Goal: Task Accomplishment & Management: Use online tool/utility

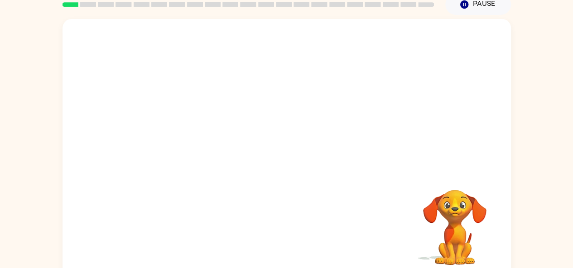
scroll to position [42, 0]
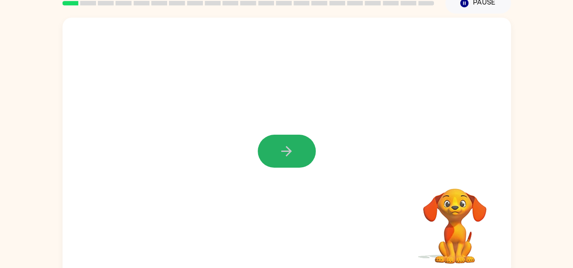
click at [287, 149] on icon "button" at bounding box center [286, 151] width 16 height 16
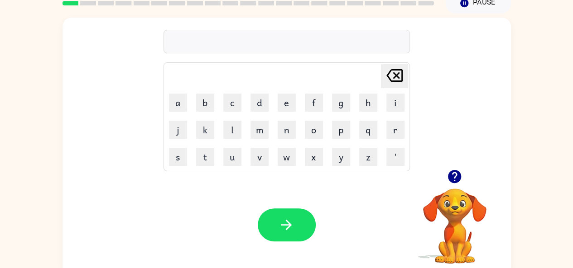
click at [449, 170] on icon "button" at bounding box center [454, 177] width 16 height 16
drag, startPoint x: 290, startPoint y: 217, endPoint x: 236, endPoint y: 217, distance: 53.4
click at [236, 217] on div "Your browser must support playing .mp4 files to use Literably. Please try using…" at bounding box center [286, 225] width 448 height 102
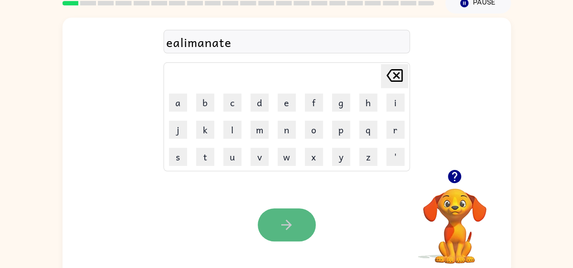
click at [280, 212] on button "button" at bounding box center [287, 225] width 58 height 33
click at [284, 221] on icon "button" at bounding box center [286, 225] width 16 height 16
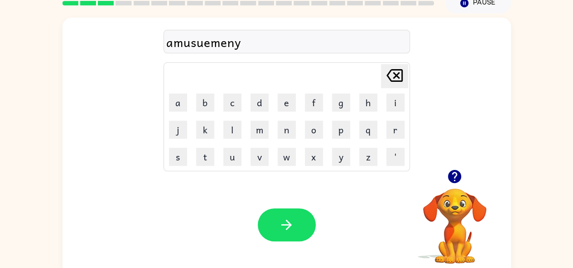
click at [392, 78] on icon "Delete Delete last character input" at bounding box center [394, 76] width 22 height 22
click at [206, 144] on td "t" at bounding box center [205, 157] width 26 height 26
click at [204, 156] on button "t" at bounding box center [205, 157] width 18 height 18
click at [285, 216] on button "button" at bounding box center [287, 225] width 58 height 33
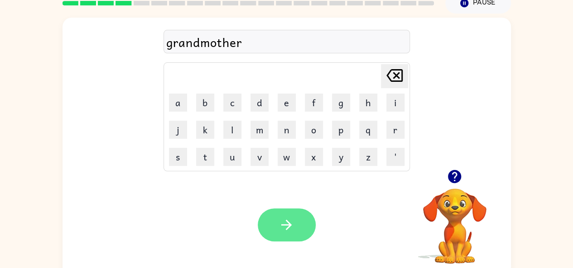
drag, startPoint x: 297, startPoint y: 228, endPoint x: 297, endPoint y: 221, distance: 6.3
drag, startPoint x: 297, startPoint y: 221, endPoint x: 297, endPoint y: 216, distance: 5.4
click at [297, 216] on button "button" at bounding box center [287, 225] width 58 height 33
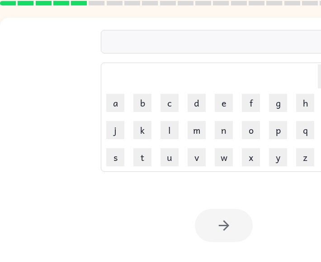
click at [287, 201] on div "Your browser must support playing .mp4 files to use Literably. Please try using…" at bounding box center [224, 225] width 448 height 102
click at [286, 205] on div "Your browser must support playing .mp4 files to use Literably. Please try using…" at bounding box center [224, 225] width 448 height 102
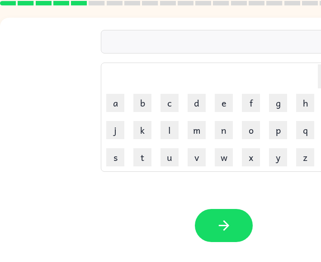
click at [285, 206] on div "Your browser must support playing .mp4 files to use Literably. Please try using…" at bounding box center [224, 225] width 448 height 102
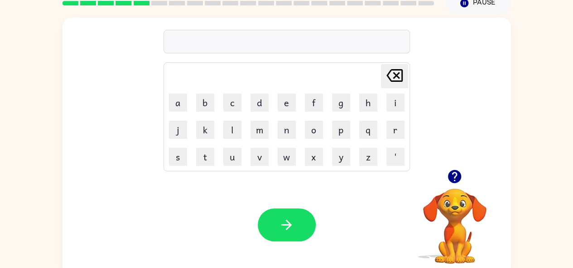
click at [448, 180] on icon "button" at bounding box center [454, 177] width 16 height 16
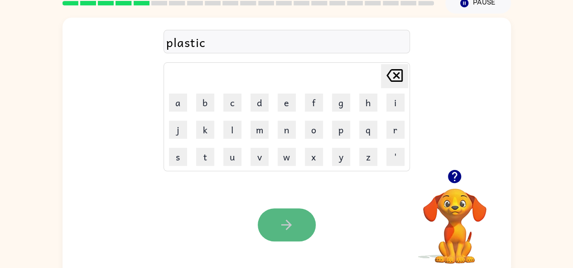
click at [281, 220] on icon "button" at bounding box center [286, 225] width 16 height 16
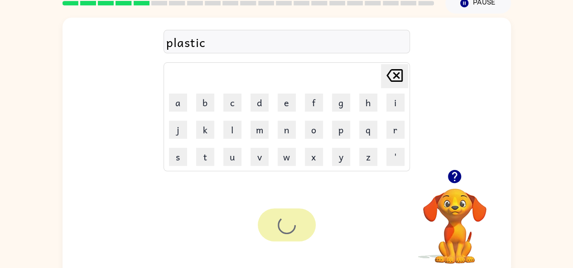
click at [281, 220] on div at bounding box center [287, 225] width 58 height 33
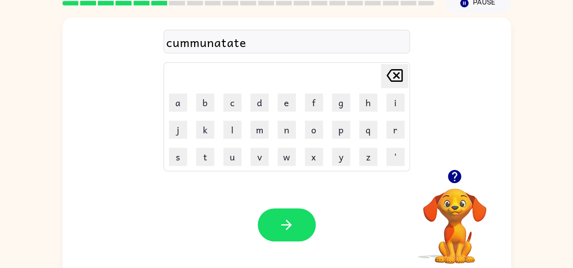
click at [281, 220] on icon "button" at bounding box center [286, 225] width 16 height 16
click at [454, 174] on icon "button" at bounding box center [454, 176] width 13 height 13
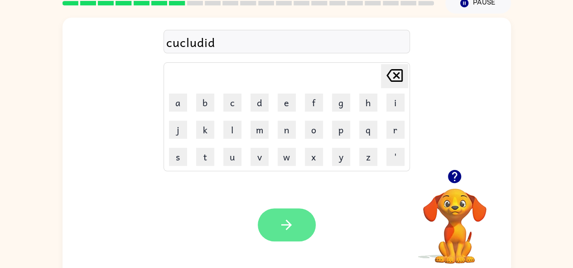
click at [291, 214] on button "button" at bounding box center [287, 225] width 58 height 33
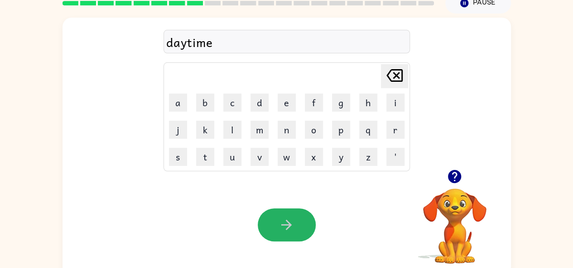
click at [291, 214] on button "button" at bounding box center [287, 225] width 58 height 33
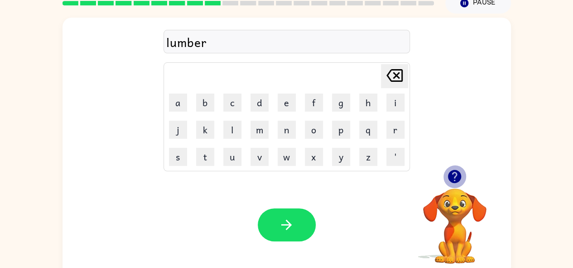
click at [452, 172] on icon "button" at bounding box center [454, 176] width 13 height 13
click at [452, 172] on div "lumbieard Delete Delete last character input a b c d e f g h i j k l m n o p q …" at bounding box center [286, 147] width 448 height 258
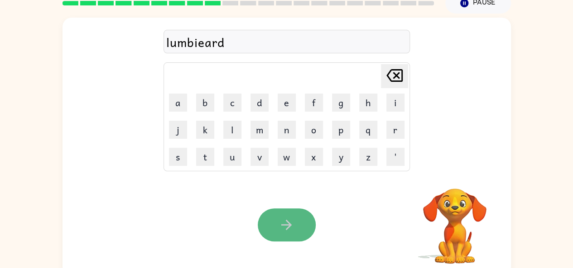
click at [296, 212] on button "button" at bounding box center [287, 225] width 58 height 33
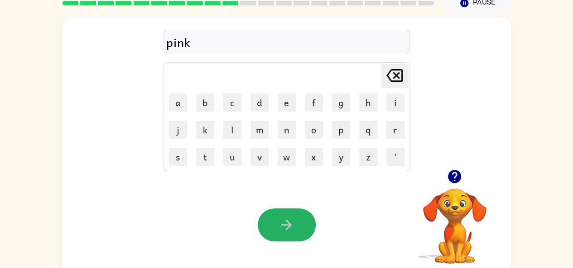
click at [296, 212] on button "button" at bounding box center [287, 225] width 58 height 33
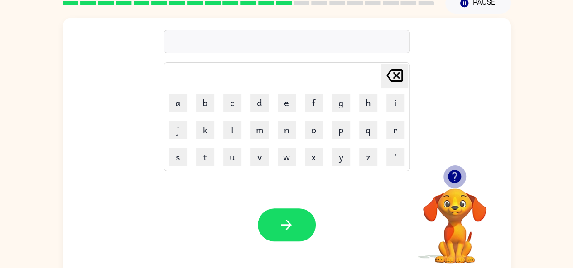
click at [454, 173] on icon "button" at bounding box center [454, 177] width 16 height 16
click at [454, 173] on div "Delete Delete last character input a b c d e f g h i j k l m n o p q r s t u v …" at bounding box center [286, 147] width 448 height 258
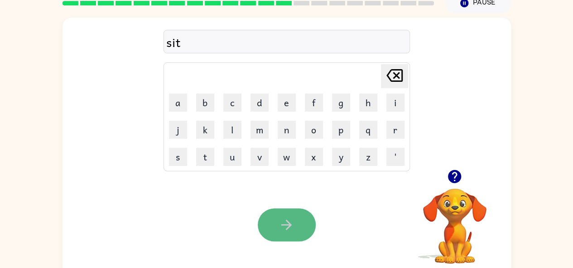
click at [286, 220] on icon "button" at bounding box center [286, 225] width 16 height 16
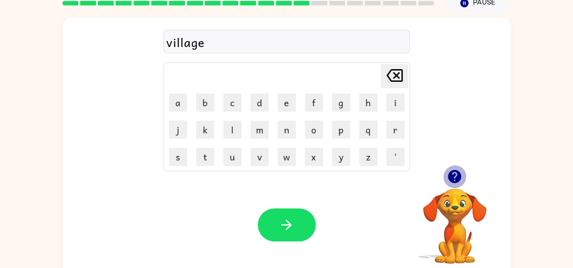
click at [452, 173] on icon "button" at bounding box center [454, 177] width 16 height 16
click at [452, 173] on div "village Delete Delete last character input a b c d e f g h i j k l m n o p q r …" at bounding box center [286, 147] width 448 height 258
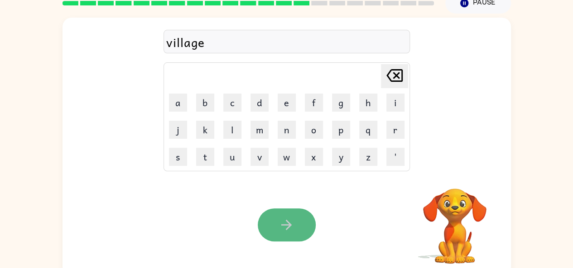
click at [290, 212] on button "button" at bounding box center [287, 225] width 58 height 33
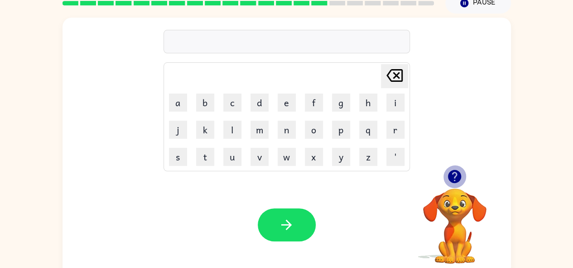
click at [448, 171] on icon "button" at bounding box center [454, 177] width 16 height 16
click at [453, 171] on icon "button" at bounding box center [454, 176] width 13 height 13
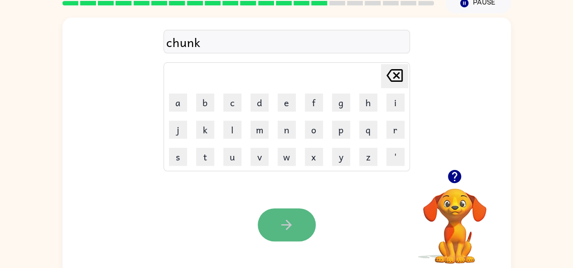
click at [279, 221] on icon "button" at bounding box center [286, 225] width 16 height 16
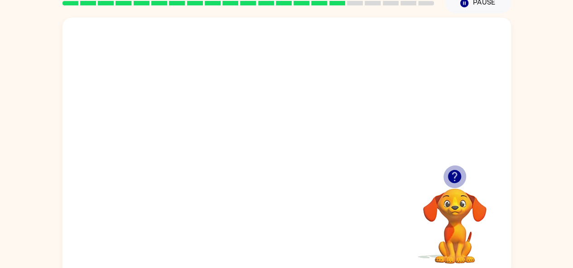
click at [455, 181] on icon "button" at bounding box center [454, 176] width 13 height 13
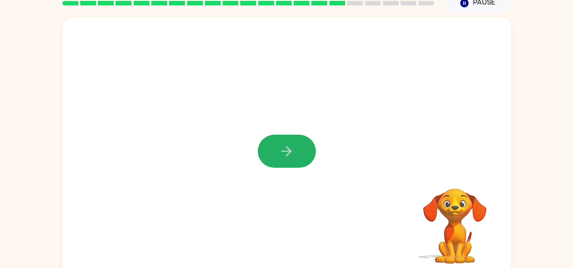
click at [284, 154] on icon "button" at bounding box center [286, 151] width 16 height 16
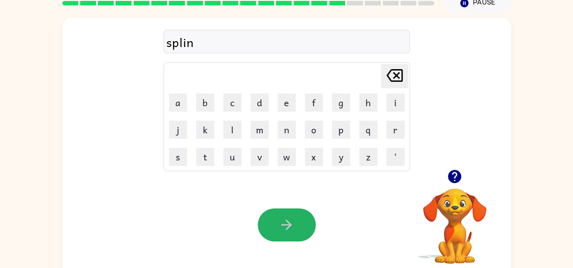
click at [283, 220] on icon "button" at bounding box center [286, 225] width 16 height 16
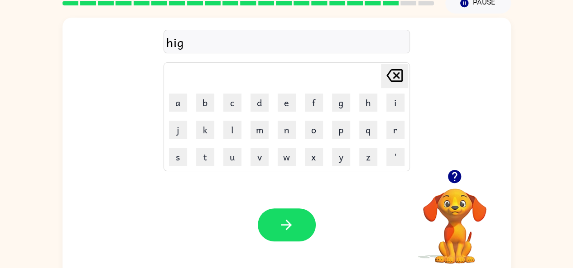
click at [283, 220] on icon "button" at bounding box center [286, 225] width 16 height 16
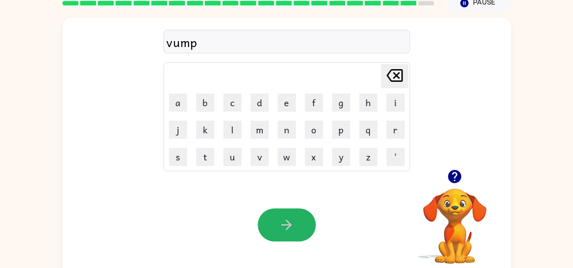
click at [283, 220] on icon "button" at bounding box center [286, 225] width 16 height 16
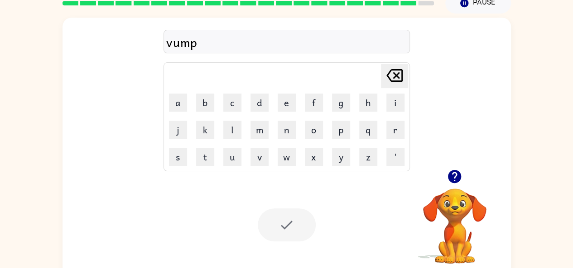
scroll to position [33, 0]
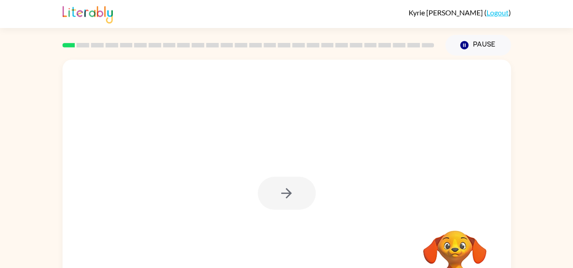
drag, startPoint x: 574, startPoint y: 147, endPoint x: 406, endPoint y: 115, distance: 171.2
click at [406, 115] on div at bounding box center [286, 189] width 448 height 258
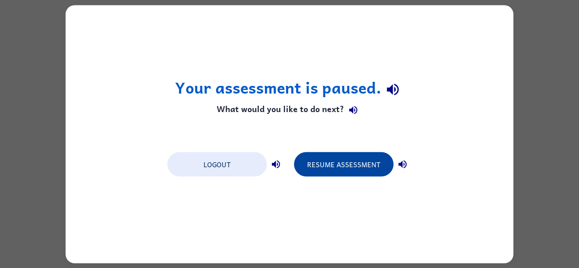
click at [357, 162] on button "Resume Assessment" at bounding box center [344, 164] width 100 height 24
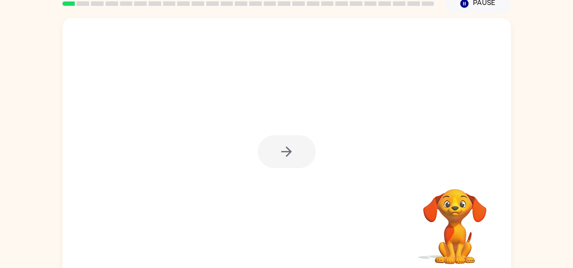
scroll to position [43, 0]
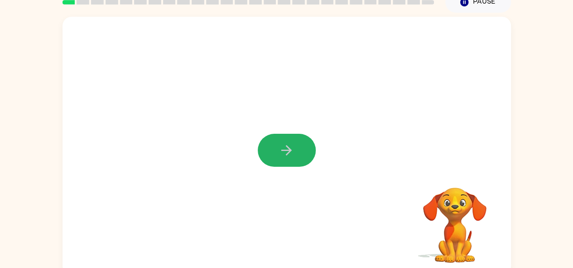
click at [285, 151] on icon "button" at bounding box center [286, 150] width 10 height 10
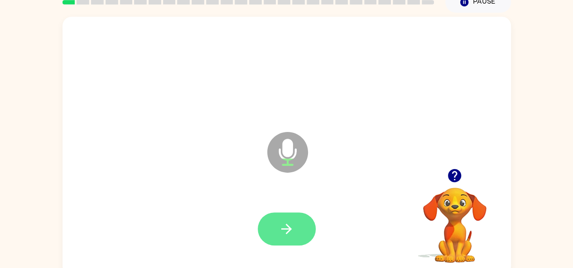
click at [284, 233] on icon "button" at bounding box center [286, 229] width 16 height 16
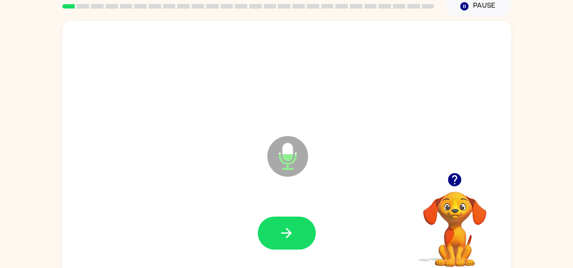
scroll to position [38, 0]
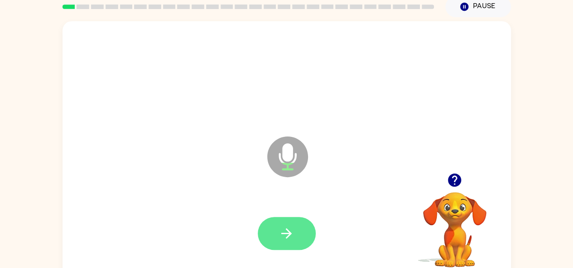
click at [289, 228] on icon "button" at bounding box center [286, 234] width 16 height 16
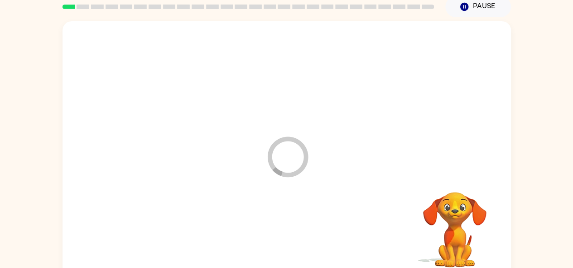
click at [285, 158] on icon "Loader Your response is being sent to our graders" at bounding box center [287, 157] width 54 height 54
click at [455, 220] on video "Your browser must support playing .mp4 files to use Literably. Please try using…" at bounding box center [454, 223] width 91 height 91
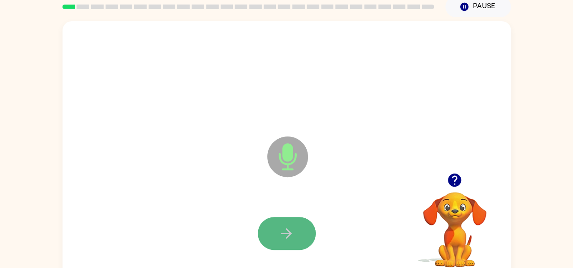
click at [283, 233] on icon "button" at bounding box center [286, 234] width 10 height 10
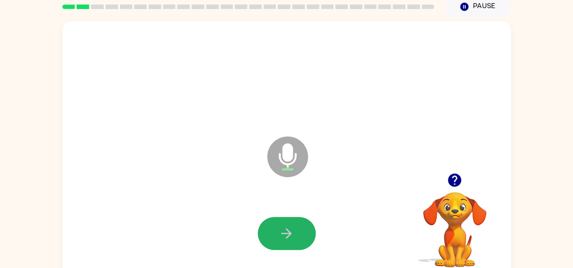
click at [283, 233] on icon "button" at bounding box center [286, 234] width 10 height 10
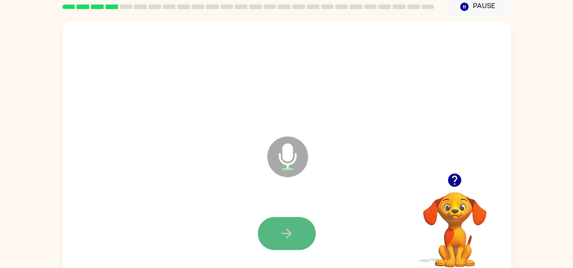
click at [282, 233] on icon "button" at bounding box center [286, 234] width 10 height 10
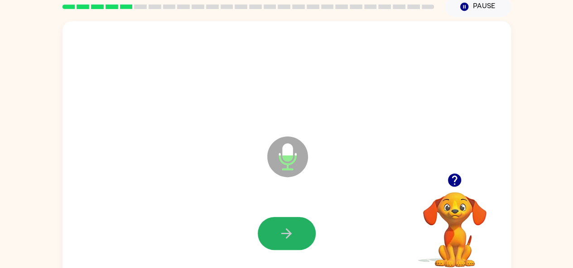
click at [282, 233] on icon "button" at bounding box center [286, 234] width 10 height 10
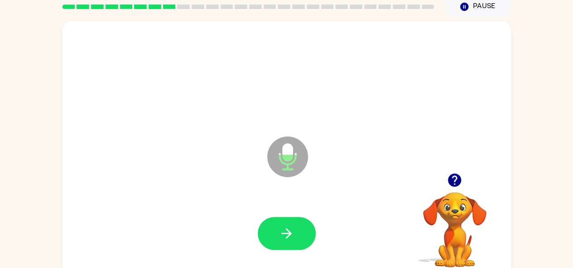
click at [282, 233] on icon "button" at bounding box center [286, 234] width 10 height 10
click at [452, 177] on icon "button" at bounding box center [454, 180] width 16 height 16
click at [289, 229] on icon "button" at bounding box center [286, 234] width 16 height 16
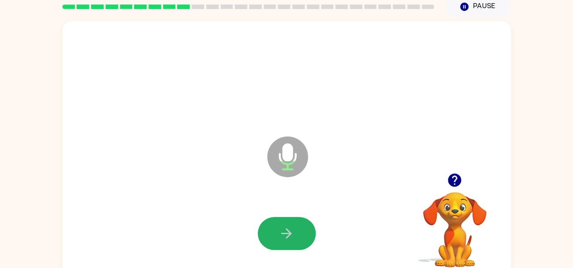
click at [289, 229] on icon "button" at bounding box center [286, 234] width 16 height 16
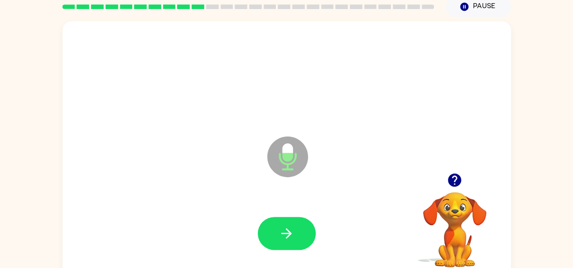
click at [289, 229] on icon "button" at bounding box center [286, 234] width 16 height 16
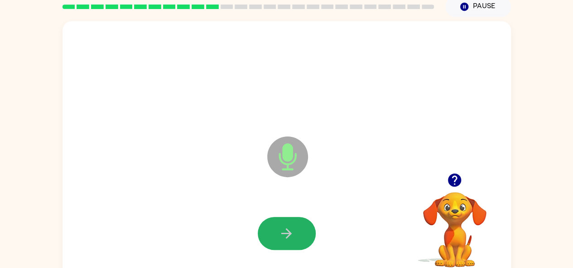
click at [289, 229] on icon "button" at bounding box center [286, 234] width 16 height 16
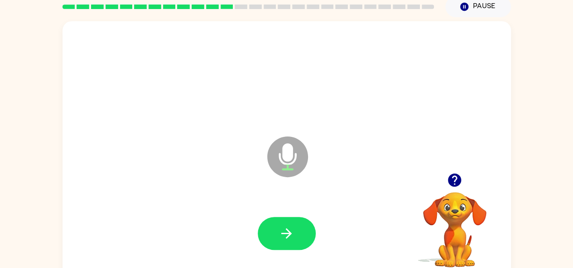
click at [289, 229] on icon "button" at bounding box center [286, 234] width 16 height 16
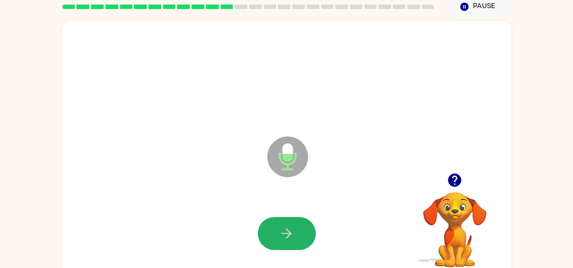
click at [289, 229] on icon "button" at bounding box center [286, 234] width 16 height 16
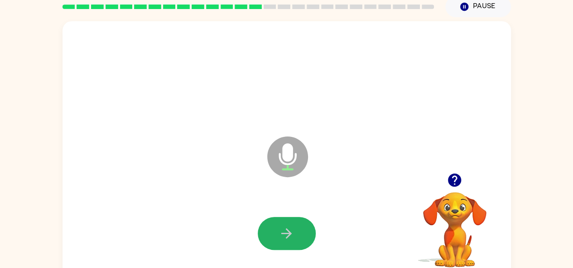
click at [289, 229] on icon "button" at bounding box center [286, 234] width 16 height 16
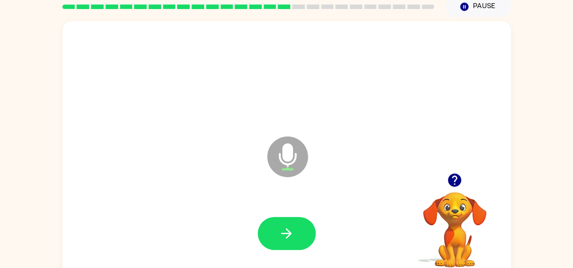
click at [289, 229] on icon "button" at bounding box center [286, 234] width 16 height 16
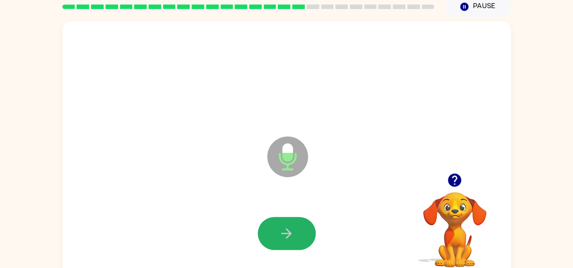
click at [289, 229] on icon "button" at bounding box center [286, 234] width 16 height 16
click at [283, 232] on icon "button" at bounding box center [286, 234] width 16 height 16
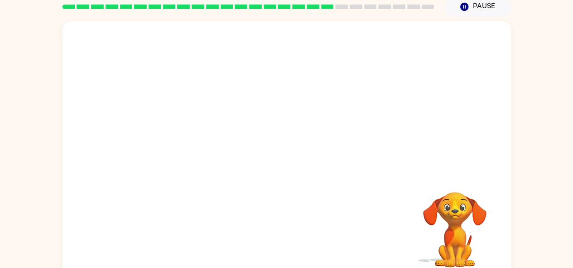
click at [449, 221] on video "Your browser must support playing .mp4 files to use Literably. Please try using…" at bounding box center [454, 223] width 91 height 91
click at [319, 228] on div at bounding box center [287, 234] width 430 height 74
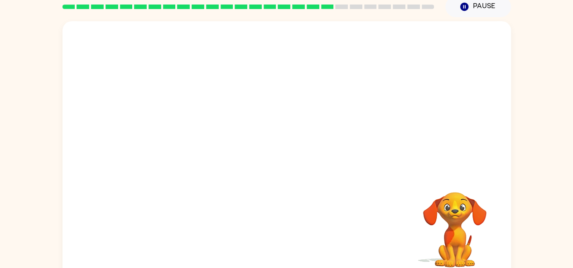
click at [319, 228] on div at bounding box center [287, 234] width 430 height 74
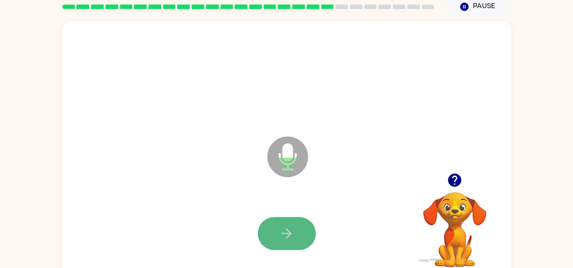
click at [296, 229] on button "button" at bounding box center [287, 233] width 58 height 33
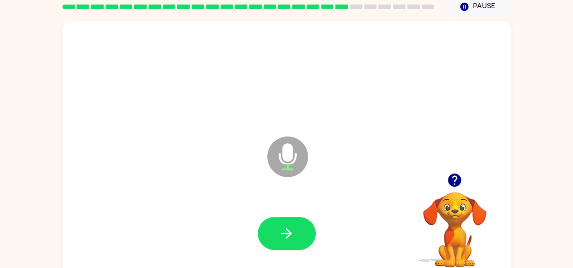
click at [296, 229] on button "button" at bounding box center [287, 233] width 58 height 33
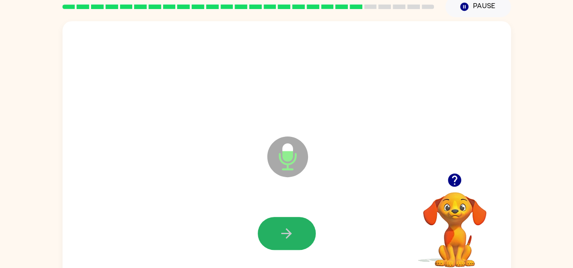
click at [296, 229] on button "button" at bounding box center [287, 233] width 58 height 33
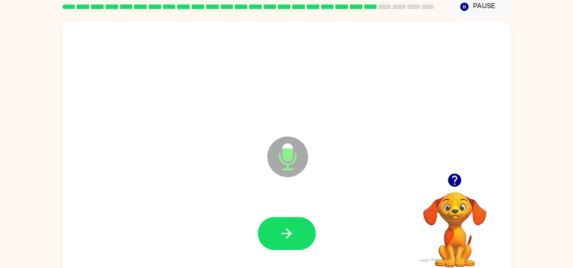
click at [296, 229] on button "button" at bounding box center [287, 233] width 58 height 33
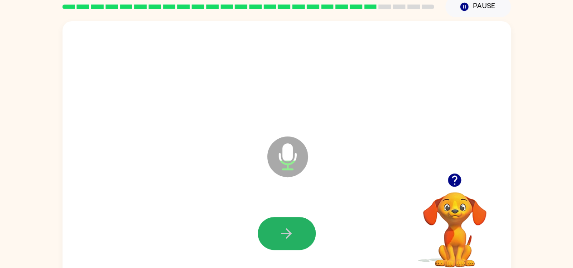
click at [296, 229] on button "button" at bounding box center [287, 233] width 58 height 33
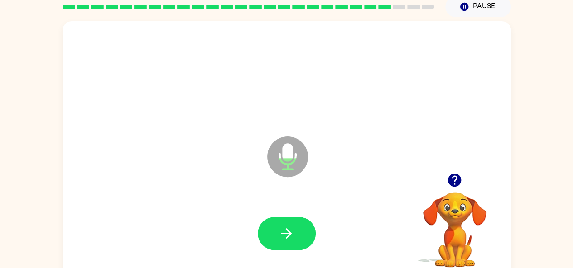
click at [296, 229] on button "button" at bounding box center [287, 233] width 58 height 33
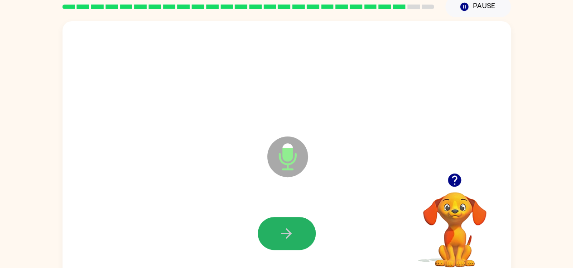
click at [296, 229] on button "button" at bounding box center [287, 233] width 58 height 33
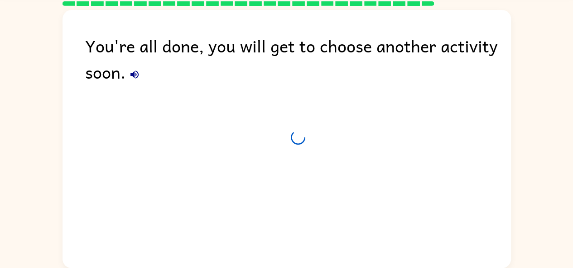
scroll to position [30, 0]
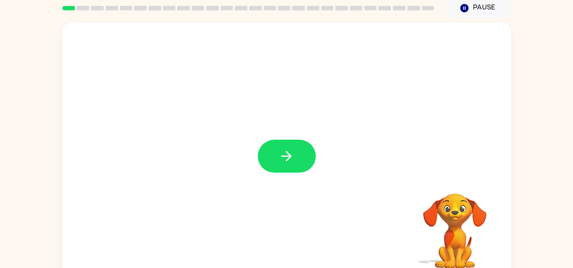
scroll to position [40, 0]
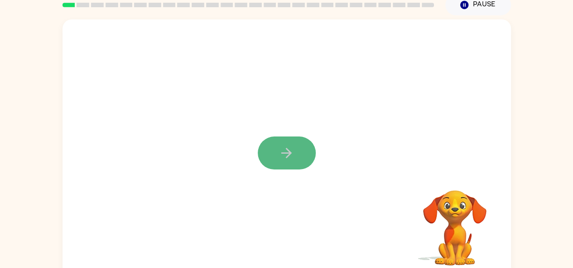
click at [296, 142] on button "button" at bounding box center [287, 153] width 58 height 33
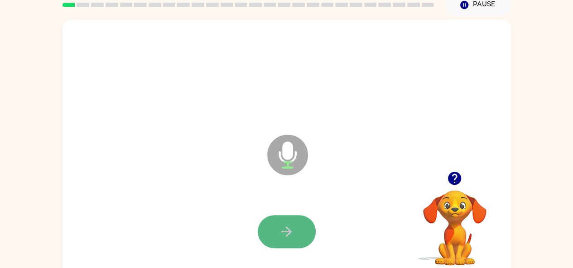
click at [292, 223] on button "button" at bounding box center [287, 231] width 58 height 33
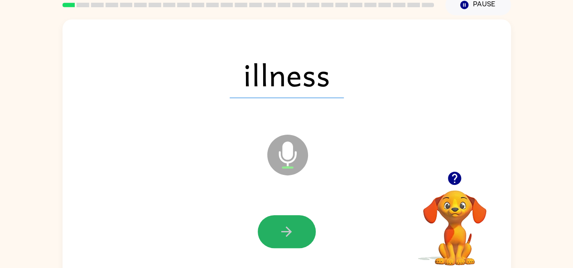
click at [292, 223] on button "button" at bounding box center [287, 231] width 58 height 33
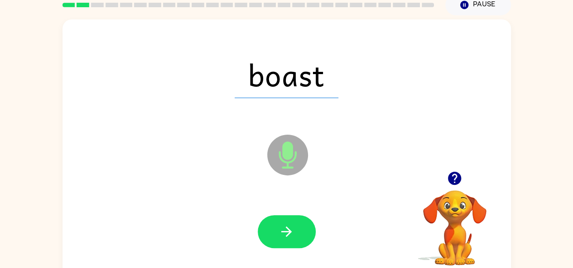
click at [292, 223] on button "button" at bounding box center [287, 231] width 58 height 33
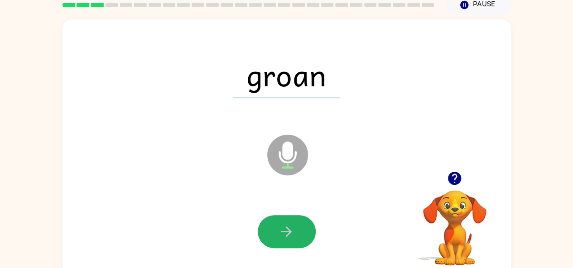
click at [292, 223] on button "button" at bounding box center [287, 231] width 58 height 33
click at [285, 228] on icon "button" at bounding box center [286, 232] width 16 height 16
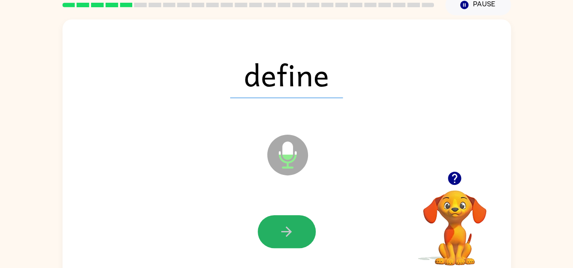
click at [285, 228] on icon "button" at bounding box center [286, 232] width 16 height 16
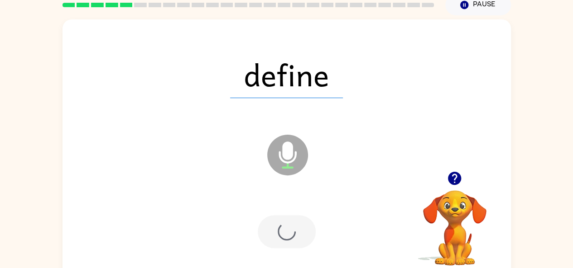
click at [285, 228] on div at bounding box center [287, 231] width 58 height 33
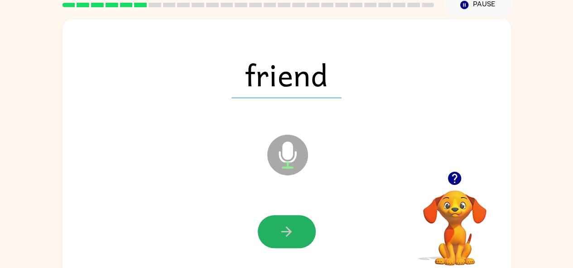
click at [285, 228] on icon "button" at bounding box center [286, 232] width 16 height 16
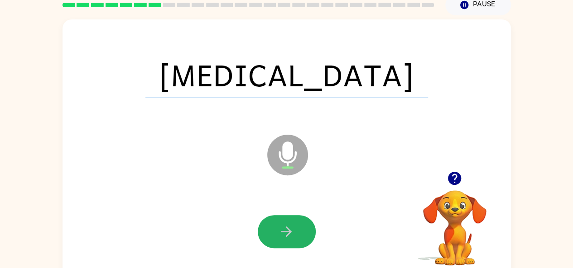
click at [285, 228] on icon "button" at bounding box center [286, 232] width 16 height 16
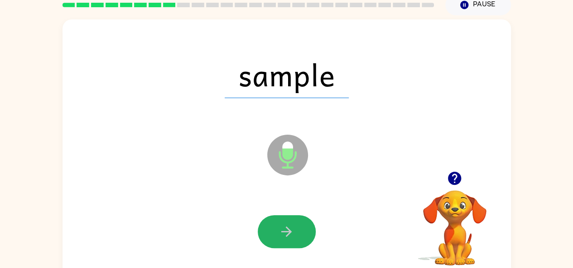
click at [285, 228] on icon "button" at bounding box center [286, 232] width 16 height 16
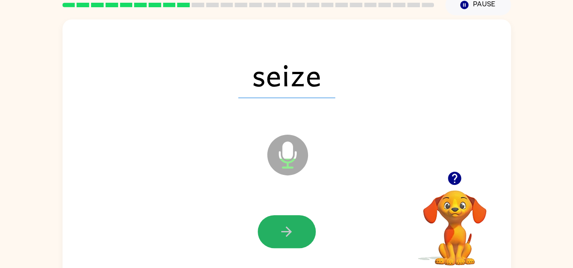
click at [285, 228] on icon "button" at bounding box center [286, 232] width 16 height 16
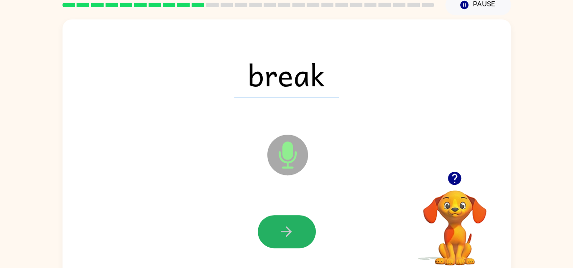
click at [285, 228] on icon "button" at bounding box center [286, 232] width 16 height 16
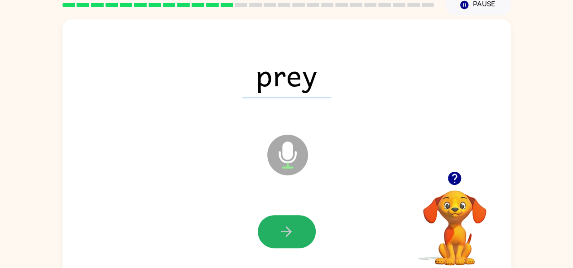
click at [285, 228] on icon "button" at bounding box center [286, 232] width 16 height 16
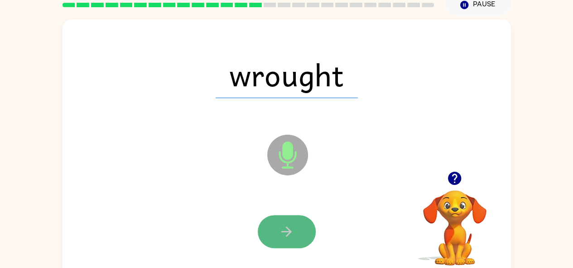
click at [285, 235] on icon "button" at bounding box center [286, 232] width 16 height 16
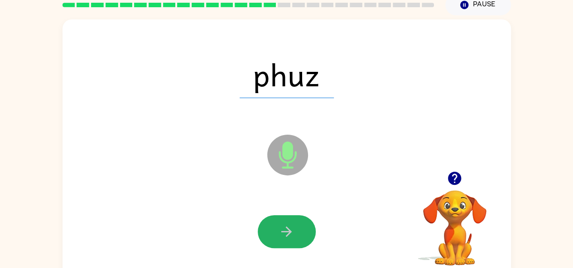
click at [285, 235] on icon "button" at bounding box center [286, 232] width 16 height 16
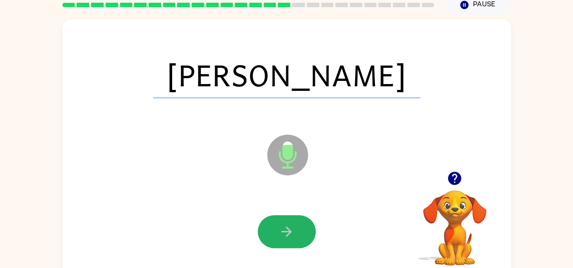
click at [285, 235] on icon "button" at bounding box center [286, 232] width 16 height 16
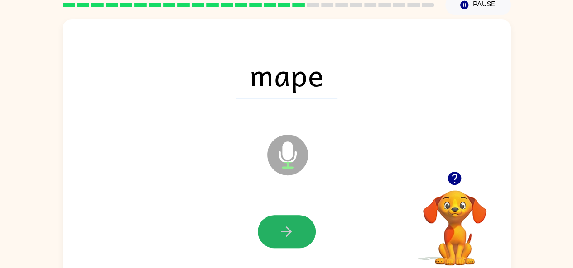
click at [285, 235] on icon "button" at bounding box center [286, 232] width 16 height 16
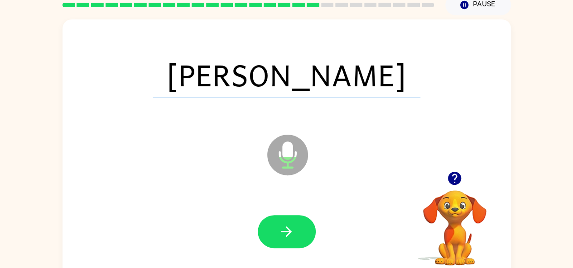
click at [285, 235] on icon "button" at bounding box center [286, 232] width 16 height 16
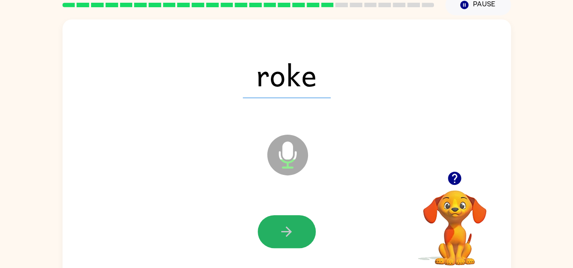
click at [285, 235] on icon "button" at bounding box center [286, 232] width 16 height 16
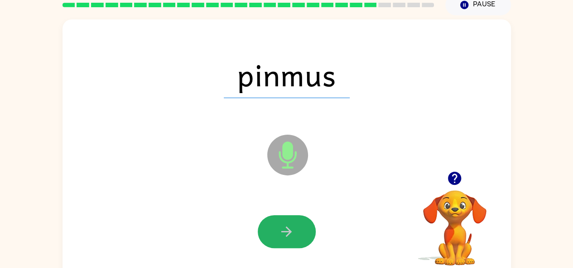
click at [285, 235] on icon "button" at bounding box center [286, 232] width 16 height 16
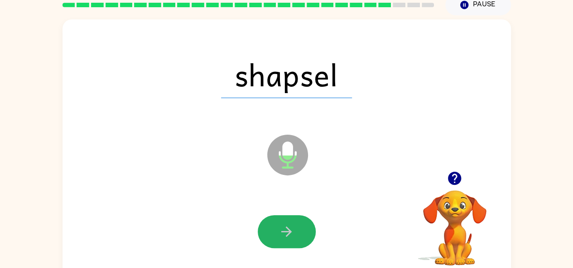
click at [285, 235] on icon "button" at bounding box center [286, 232] width 16 height 16
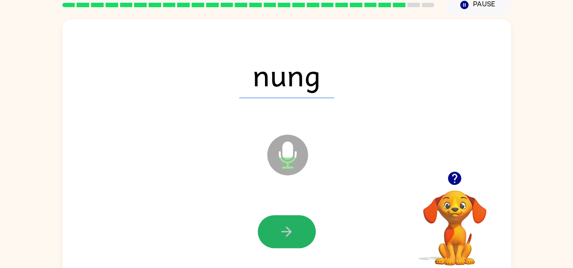
click at [285, 235] on icon "button" at bounding box center [286, 232] width 16 height 16
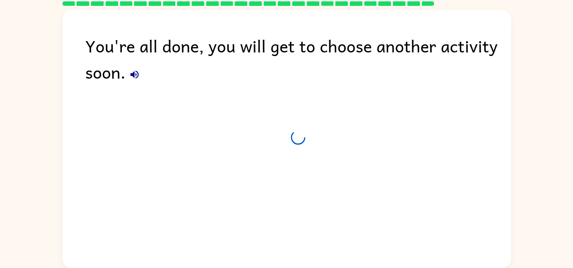
scroll to position [32, 0]
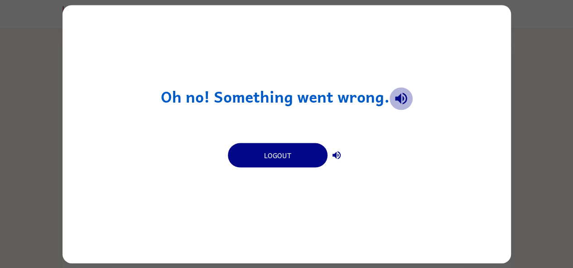
click at [403, 96] on icon "button" at bounding box center [401, 99] width 16 height 16
click at [336, 150] on icon "button" at bounding box center [336, 155] width 11 height 11
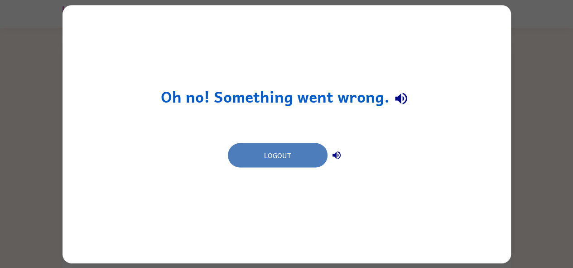
click at [311, 158] on button "Logout" at bounding box center [278, 155] width 100 height 24
click at [282, 144] on button "Logout" at bounding box center [278, 155] width 100 height 24
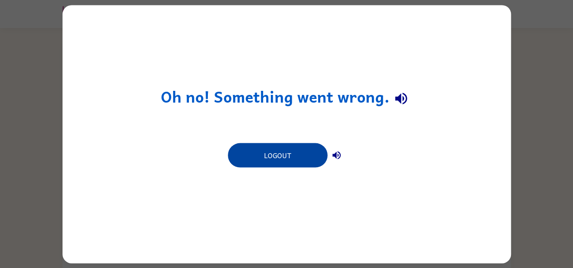
click at [290, 154] on button "Logout" at bounding box center [278, 155] width 100 height 24
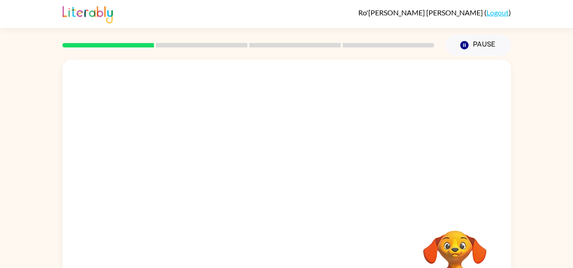
scroll to position [37, 0]
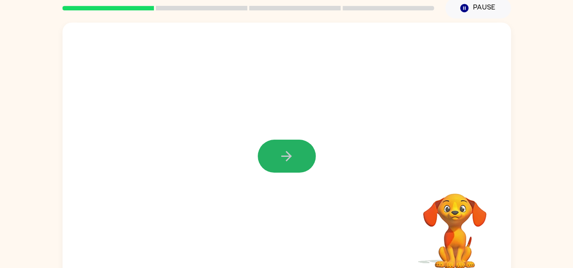
drag, startPoint x: 297, startPoint y: 155, endPoint x: 299, endPoint y: 138, distance: 17.3
click at [299, 138] on div at bounding box center [286, 152] width 448 height 258
click at [302, 144] on button "button" at bounding box center [287, 156] width 58 height 33
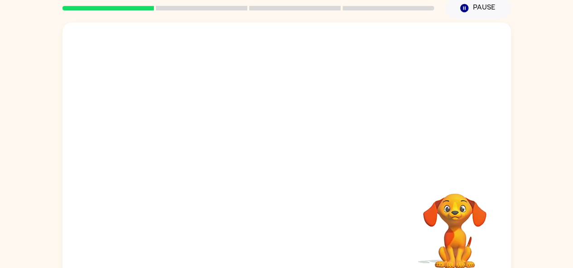
click at [294, 166] on div at bounding box center [286, 152] width 448 height 258
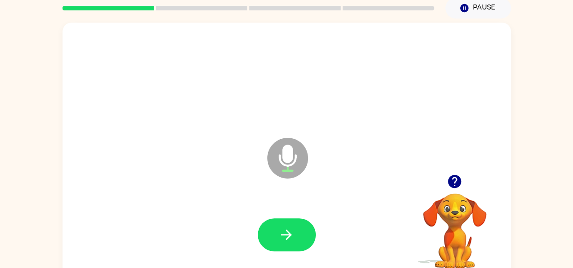
click at [287, 214] on div at bounding box center [287, 235] width 430 height 74
drag, startPoint x: 287, startPoint y: 214, endPoint x: 295, endPoint y: 283, distance: 69.3
click at [295, 268] on html "[PERSON_NAME] ( Logout ) Pause Pause Microphone The Microphone is here when it …" at bounding box center [286, 122] width 573 height 318
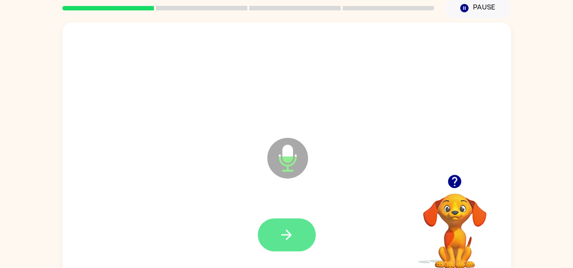
click at [290, 235] on icon "button" at bounding box center [286, 235] width 10 height 10
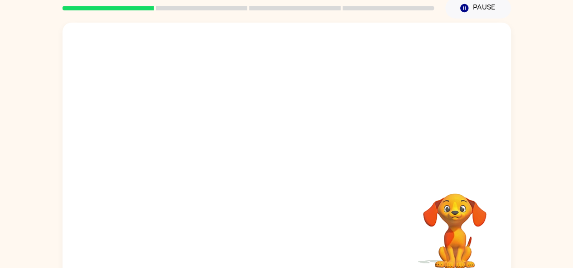
click at [290, 235] on div "Your browser must support playing .mp4 files to use Literably. Please try using…" at bounding box center [286, 152] width 448 height 258
drag, startPoint x: 284, startPoint y: 173, endPoint x: 237, endPoint y: 169, distance: 47.7
click at [237, 169] on div at bounding box center [286, 99] width 448 height 152
drag, startPoint x: 237, startPoint y: 169, endPoint x: 237, endPoint y: 146, distance: 22.6
click at [237, 146] on div at bounding box center [286, 99] width 448 height 152
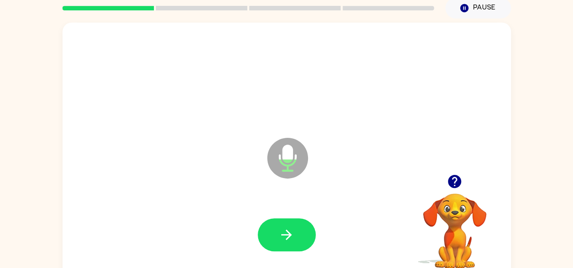
click at [456, 172] on button "button" at bounding box center [454, 181] width 23 height 23
click at [456, 172] on div "Microphone The Microphone is here when it is your turn to talk" at bounding box center [286, 152] width 448 height 258
drag, startPoint x: 456, startPoint y: 172, endPoint x: 323, endPoint y: 222, distance: 142.1
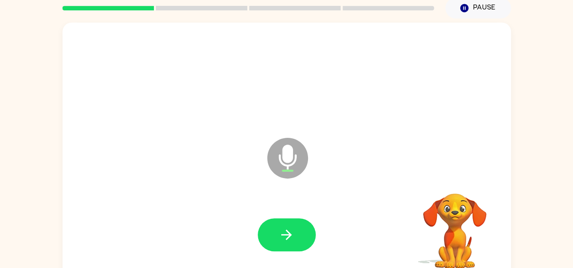
click at [323, 222] on div "Microphone The Microphone is here when it is your turn to talk" at bounding box center [286, 152] width 448 height 258
click at [465, 186] on video "Your browser must support playing .mp4 files to use Literably. Please try using…" at bounding box center [454, 225] width 91 height 91
drag, startPoint x: 465, startPoint y: 186, endPoint x: 456, endPoint y: 181, distance: 10.2
click at [456, 181] on video "Your browser must support playing .mp4 files to use Literably. Please try using…" at bounding box center [454, 225] width 91 height 91
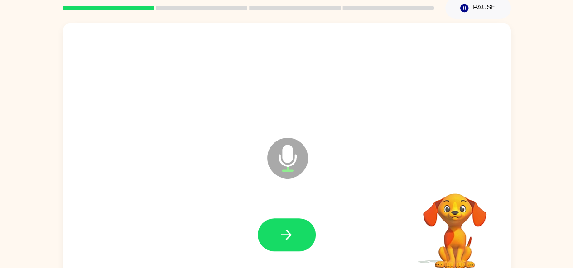
click at [456, 181] on video "Your browser must support playing .mp4 files to use Literably. Please try using…" at bounding box center [454, 225] width 91 height 91
click at [456, 181] on div "Your browser must support playing .mp4 files to use Literably. Please try using…" at bounding box center [454, 220] width 91 height 100
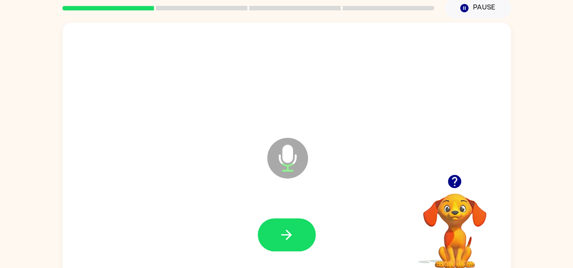
click at [456, 181] on icon "button" at bounding box center [454, 182] width 16 height 16
click at [456, 181] on video "Your browser must support playing .mp4 files to use Literably. Please try using…" at bounding box center [454, 225] width 91 height 91
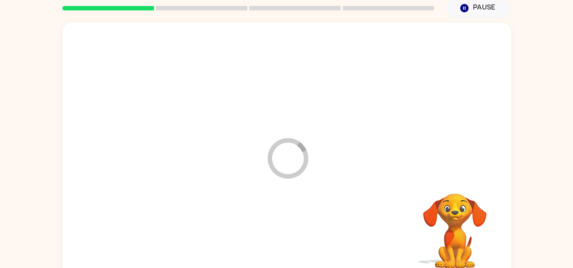
click at [456, 181] on video "Your browser must support playing .mp4 files to use Literably. Please try using…" at bounding box center [454, 225] width 91 height 91
drag, startPoint x: 456, startPoint y: 181, endPoint x: 401, endPoint y: 153, distance: 62.1
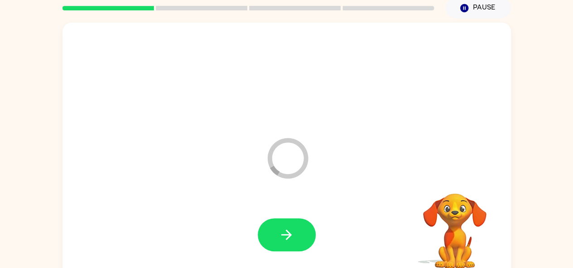
click at [267, 157] on icon "Loader Your response is being sent to our graders" at bounding box center [287, 158] width 54 height 54
click at [269, 157] on icon at bounding box center [287, 158] width 41 height 41
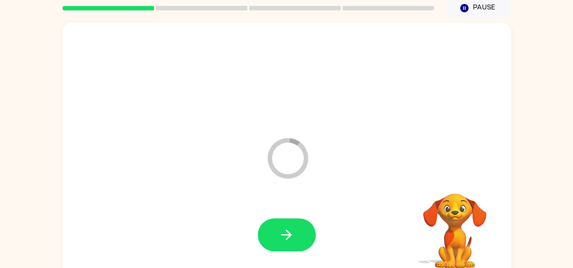
click at [269, 148] on icon "Loader Your response is being sent to our graders" at bounding box center [287, 158] width 54 height 54
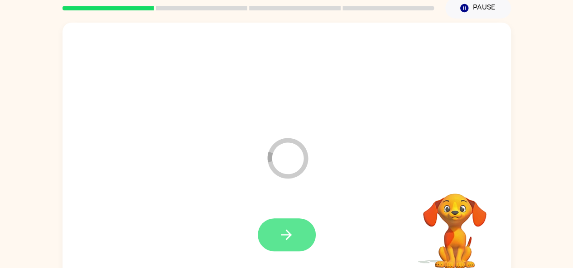
click at [301, 232] on button "button" at bounding box center [287, 235] width 58 height 33
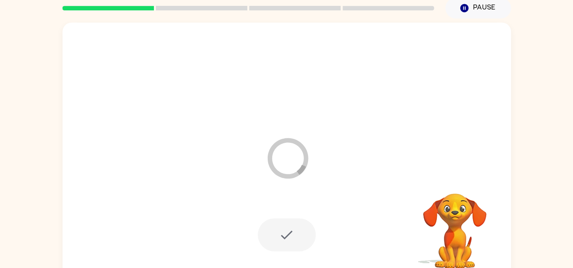
click at [301, 232] on div at bounding box center [287, 235] width 58 height 33
drag, startPoint x: 301, startPoint y: 232, endPoint x: 277, endPoint y: 86, distance: 148.2
click at [277, 86] on div "Loader Your response is being sent to our graders" at bounding box center [286, 152] width 448 height 258
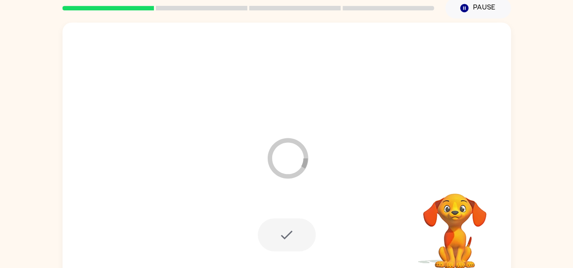
scroll to position [42, 0]
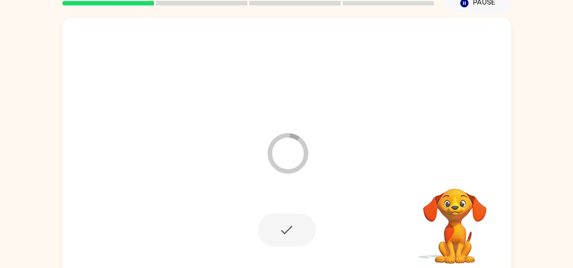
click at [300, 137] on icon at bounding box center [287, 153] width 41 height 41
drag, startPoint x: 300, startPoint y: 137, endPoint x: 297, endPoint y: 133, distance: 4.7
click at [297, 133] on icon "Loader Your response is being sent to our graders" at bounding box center [287, 153] width 54 height 54
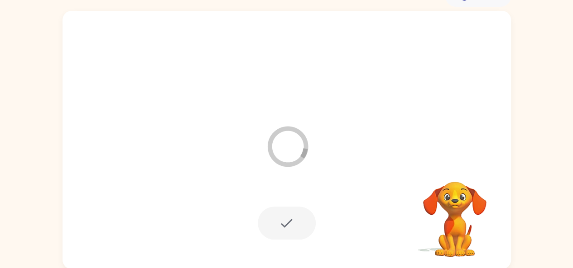
scroll to position [50, 0]
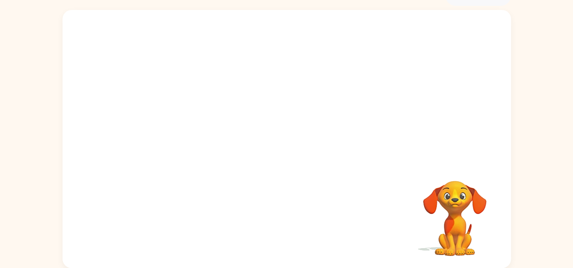
drag, startPoint x: 291, startPoint y: 169, endPoint x: 284, endPoint y: 209, distance: 40.9
click at [284, 209] on div at bounding box center [287, 223] width 430 height 74
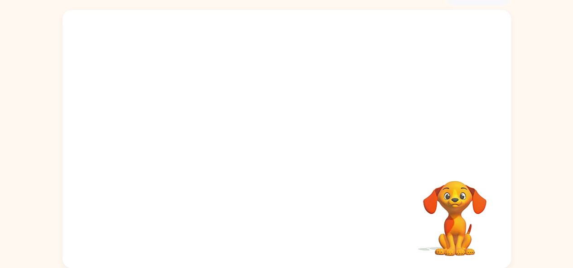
click at [284, 209] on div at bounding box center [287, 223] width 430 height 74
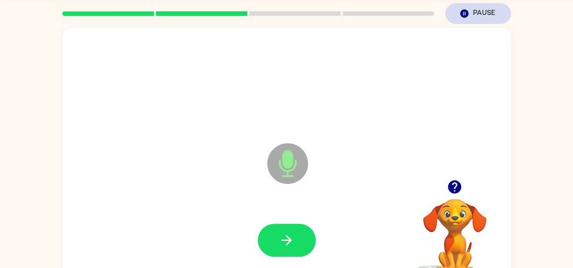
click at [482, 14] on button "Pause Pause" at bounding box center [478, 13] width 66 height 21
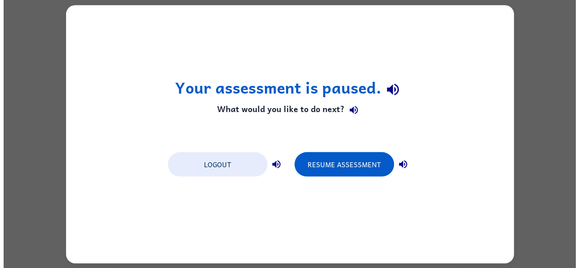
scroll to position [0, 0]
